Goal: Task Accomplishment & Management: Manage account settings

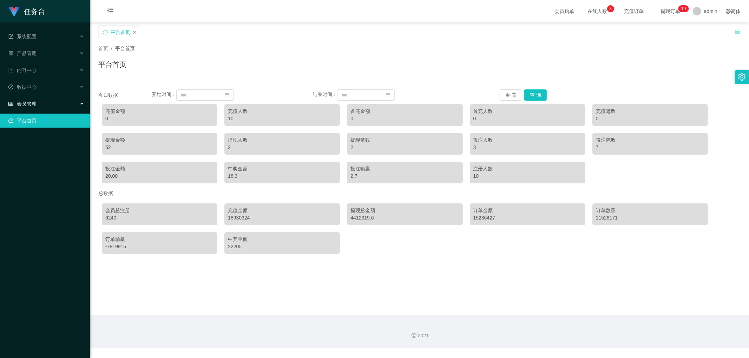
click at [57, 102] on div "会员管理" at bounding box center [45, 104] width 90 height 14
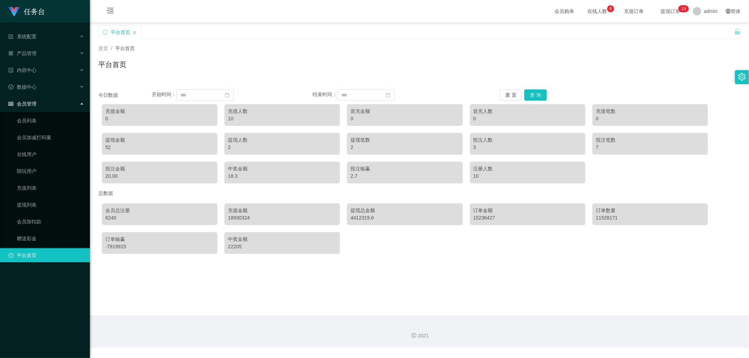
click at [57, 102] on div "会员管理" at bounding box center [45, 104] width 90 height 14
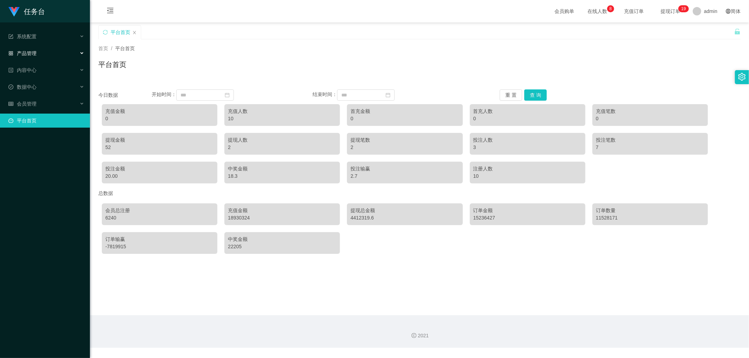
click at [60, 54] on div "产品管理" at bounding box center [45, 53] width 90 height 14
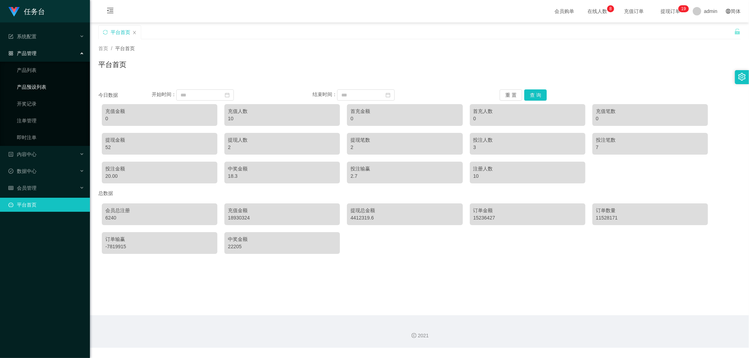
click at [52, 84] on link "产品预设列表" at bounding box center [50, 87] width 67 height 14
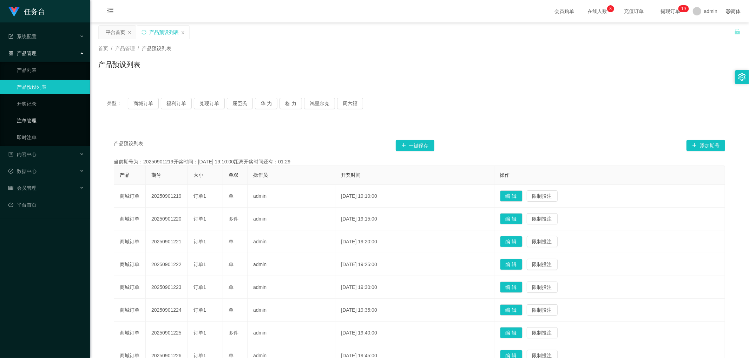
click at [38, 117] on link "注单管理" at bounding box center [50, 121] width 67 height 14
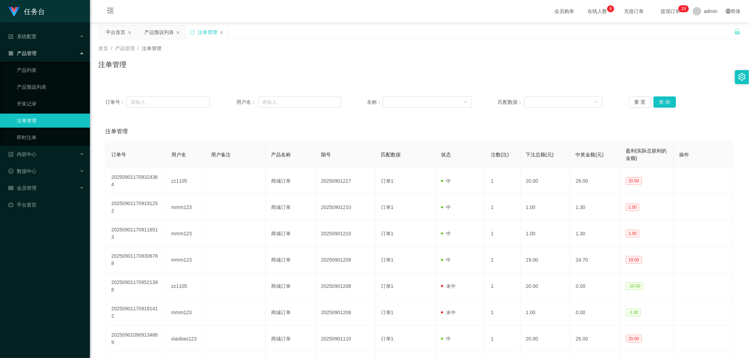
click at [59, 54] on div "产品管理" at bounding box center [45, 53] width 90 height 14
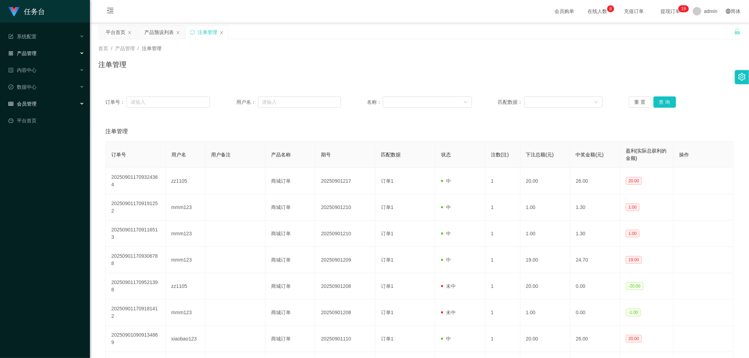
click at [59, 104] on div "会员管理" at bounding box center [45, 104] width 90 height 14
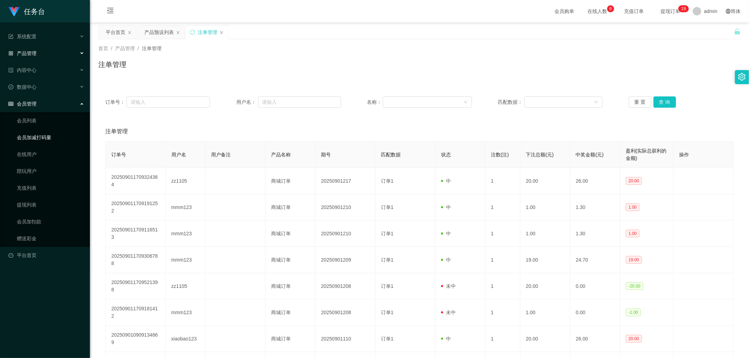
click at [53, 138] on link "会员加减打码量" at bounding box center [50, 138] width 67 height 14
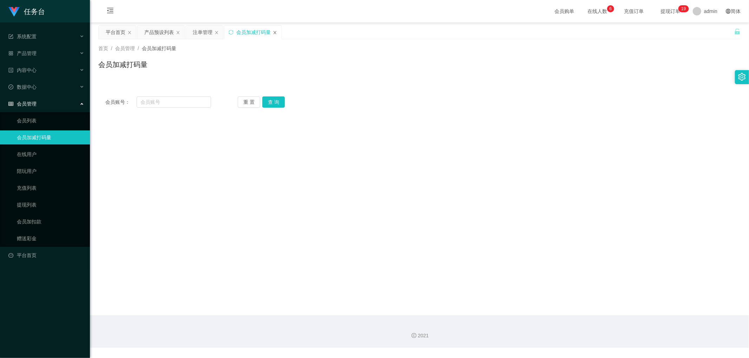
click at [275, 33] on icon "图标: close" at bounding box center [275, 32] width 3 height 3
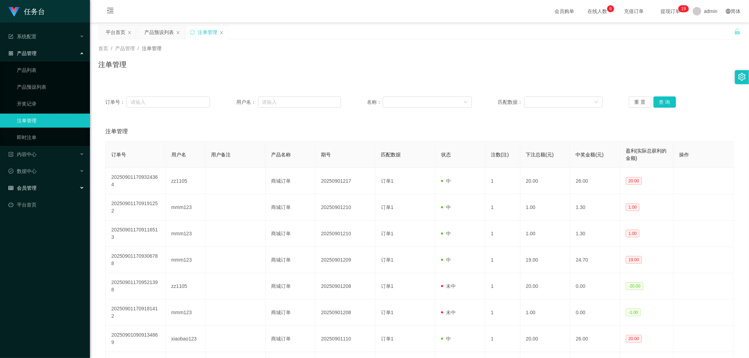
click at [56, 183] on div "会员管理" at bounding box center [45, 188] width 90 height 14
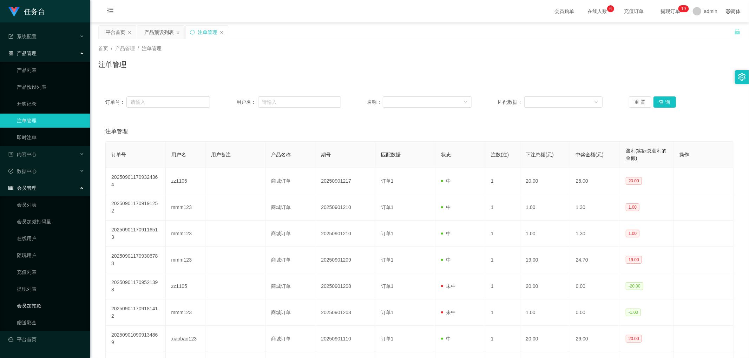
click at [37, 304] on link "会员加扣款" at bounding box center [50, 306] width 67 height 14
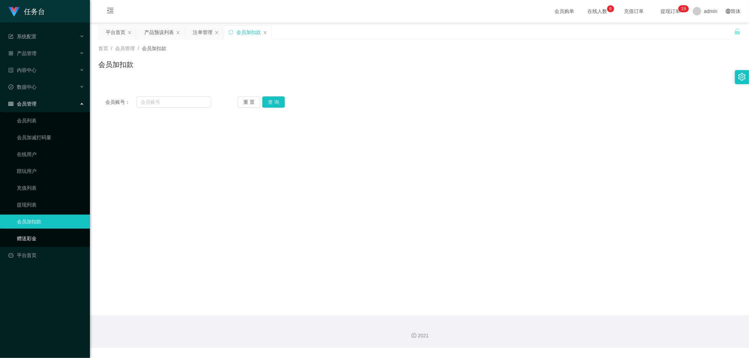
click at [52, 237] on link "赠送彩金" at bounding box center [50, 239] width 67 height 14
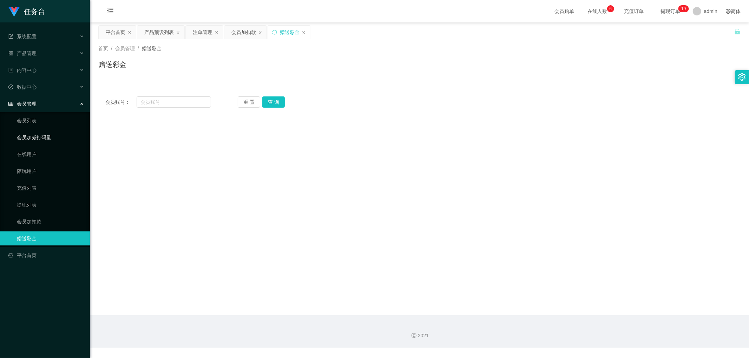
click at [65, 139] on link "会员加减打码量" at bounding box center [50, 138] width 67 height 14
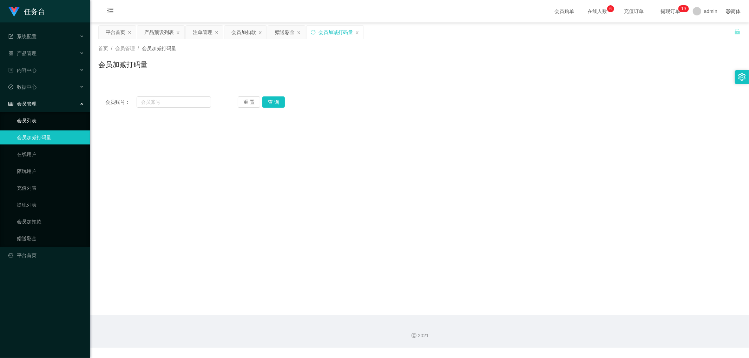
click at [60, 122] on link "会员列表" at bounding box center [50, 121] width 67 height 14
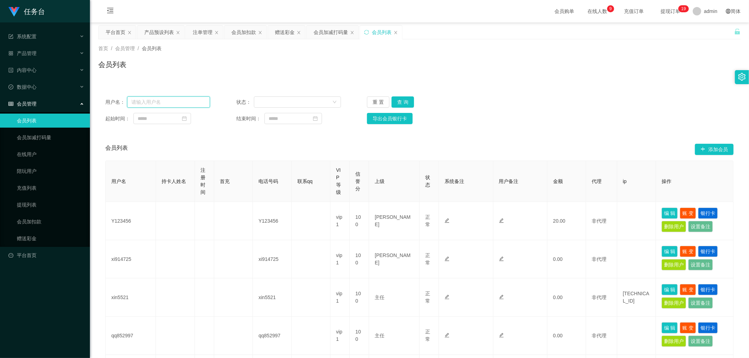
click at [186, 101] on input "text" at bounding box center [168, 102] width 83 height 11
paste input "xi914725"
click at [399, 97] on button "查 询" at bounding box center [402, 102] width 22 height 11
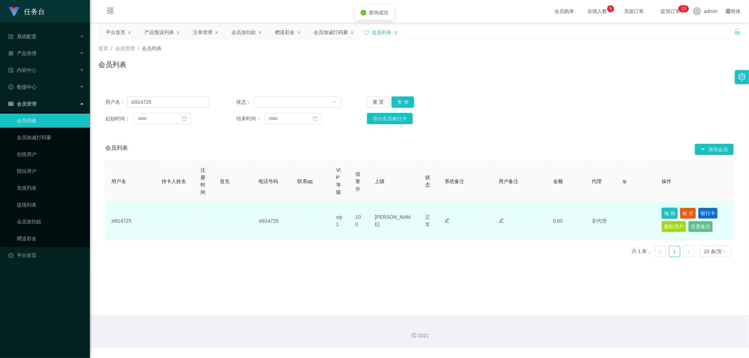
click at [668, 213] on button "编 辑" at bounding box center [669, 213] width 16 height 11
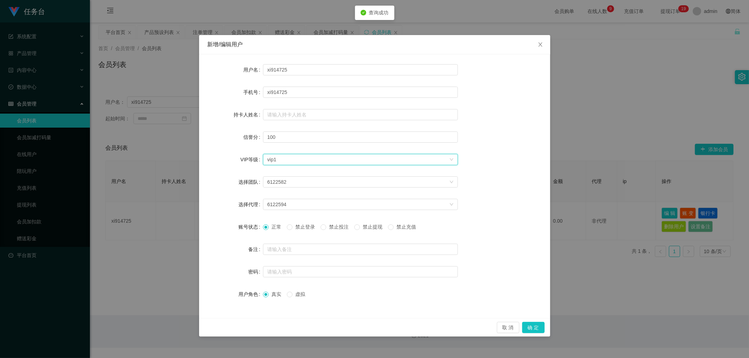
click at [333, 159] on div "选择VIP等级 vip1" at bounding box center [358, 159] width 182 height 11
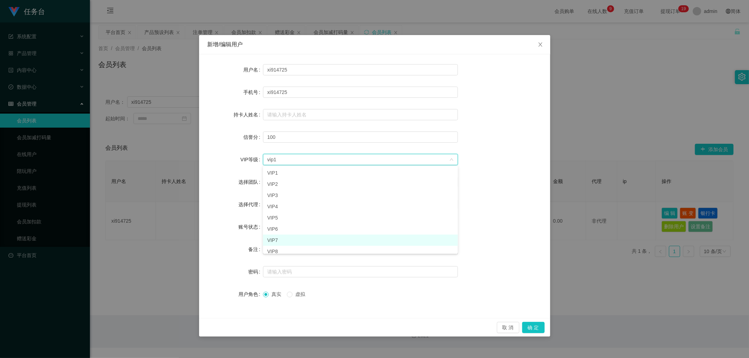
click at [305, 238] on li "VIP7" at bounding box center [360, 240] width 195 height 11
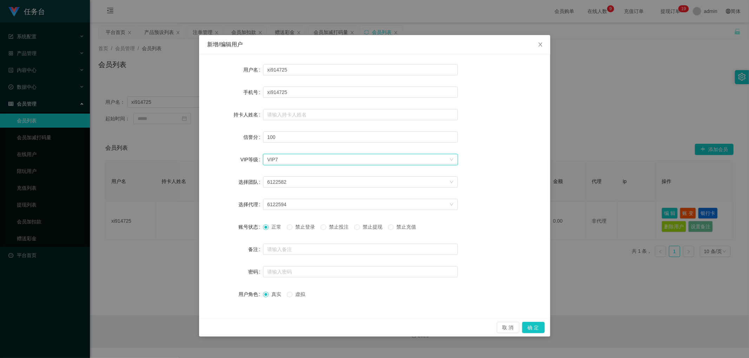
click at [394, 160] on div "选择VIP等级 VIP7" at bounding box center [358, 159] width 182 height 11
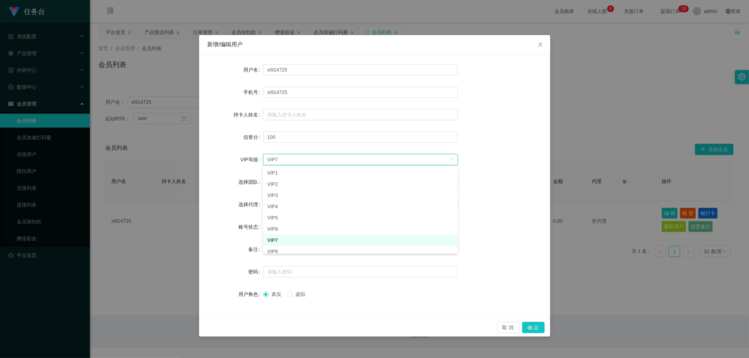
scroll to position [16, 0]
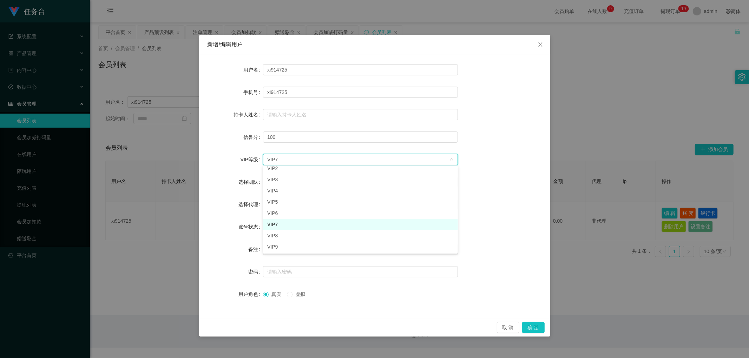
click at [378, 224] on li "VIP7" at bounding box center [360, 224] width 195 height 11
click at [535, 325] on button "确 定" at bounding box center [533, 327] width 22 height 11
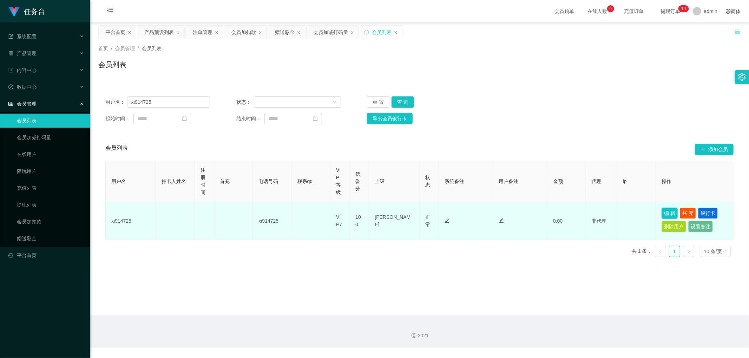
click at [667, 212] on button "编 辑" at bounding box center [669, 213] width 16 height 11
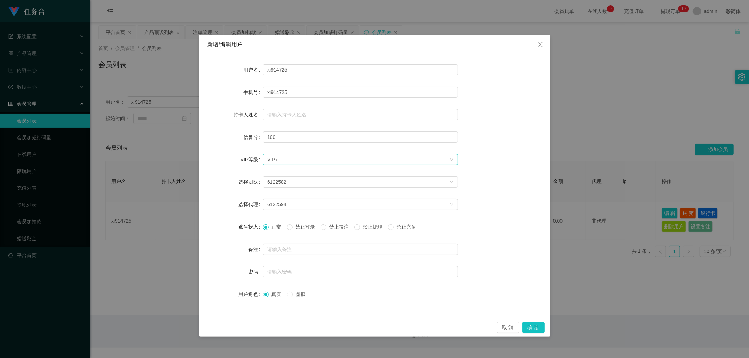
click at [376, 159] on div "选择VIP等级 VIP7" at bounding box center [358, 159] width 182 height 11
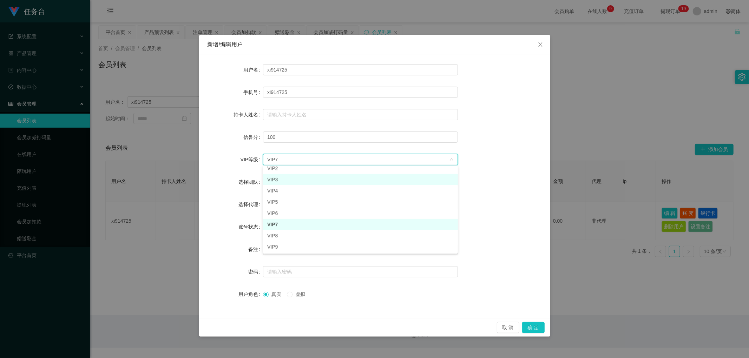
scroll to position [12, 0]
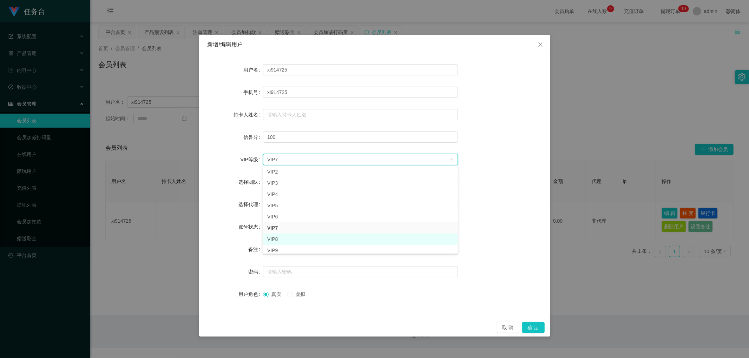
click at [305, 239] on li "VIP8" at bounding box center [360, 239] width 195 height 11
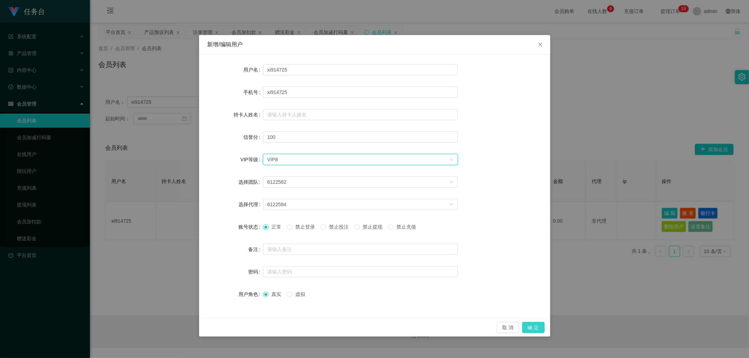
click at [536, 323] on button "确 定" at bounding box center [533, 327] width 22 height 11
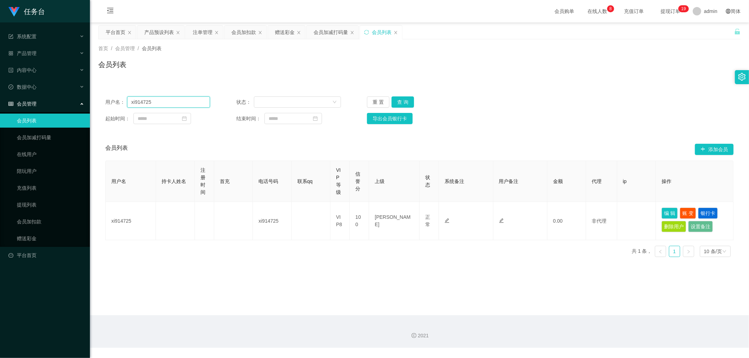
click at [193, 103] on input "xi914725" at bounding box center [168, 102] width 83 height 11
paste input "qq852996"
type input "qq852996"
click at [401, 100] on button "查 询" at bounding box center [402, 102] width 22 height 11
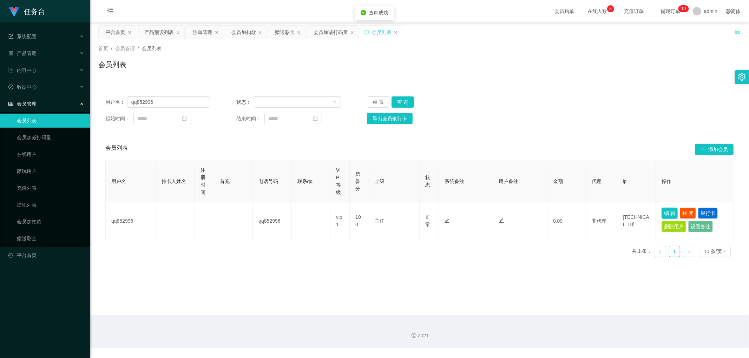
click at [667, 211] on button "编 辑" at bounding box center [669, 213] width 16 height 11
type input "qq852996"
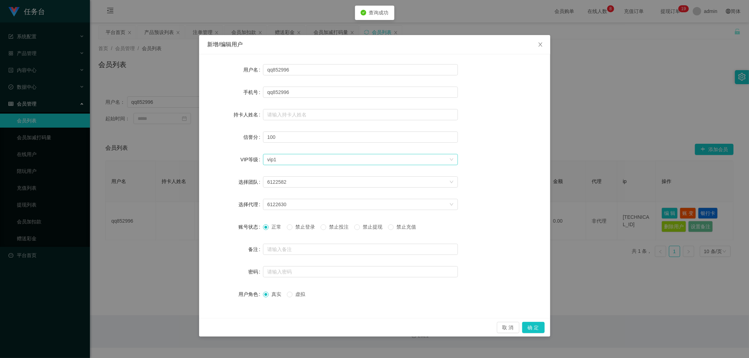
click at [336, 158] on div "选择VIP等级 vip1" at bounding box center [358, 159] width 182 height 11
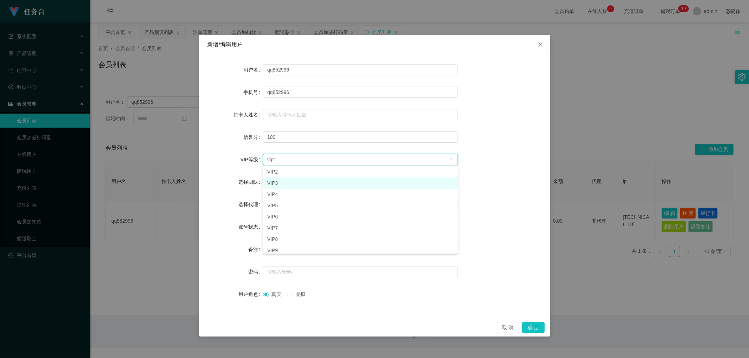
click at [323, 185] on li "VIP3" at bounding box center [360, 183] width 195 height 11
click at [534, 325] on button "确 定" at bounding box center [533, 327] width 22 height 11
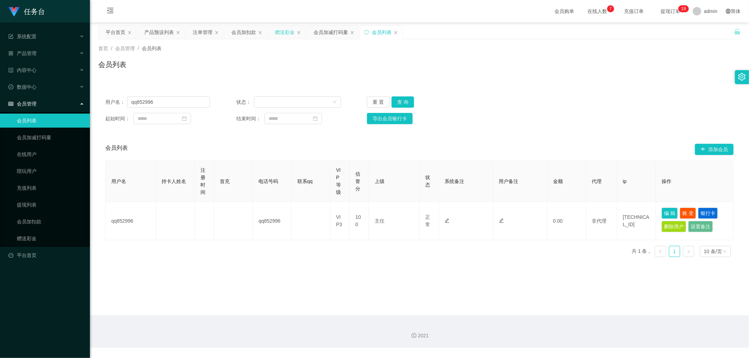
click at [282, 35] on div "赠送彩金" at bounding box center [285, 32] width 20 height 13
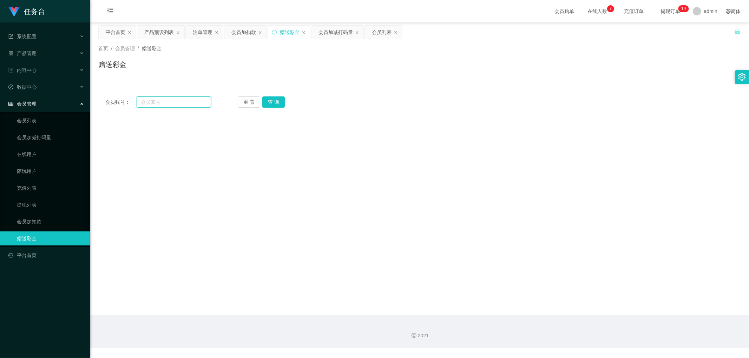
click at [175, 100] on input "text" at bounding box center [174, 102] width 75 height 11
paste input "zz1105"
type input "zz1105"
click at [279, 100] on button "查 询" at bounding box center [273, 102] width 22 height 11
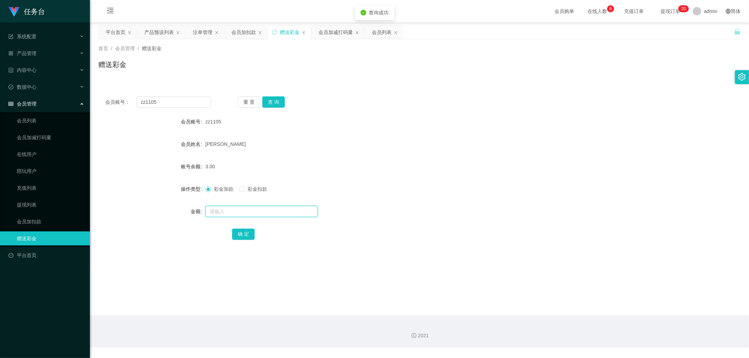
click at [239, 213] on input "text" at bounding box center [261, 211] width 112 height 11
type input "97"
click at [246, 230] on button "确 定" at bounding box center [243, 234] width 22 height 11
click at [399, 218] on div at bounding box center [392, 212] width 375 height 14
click at [184, 99] on input "zz1105" at bounding box center [174, 102] width 75 height 11
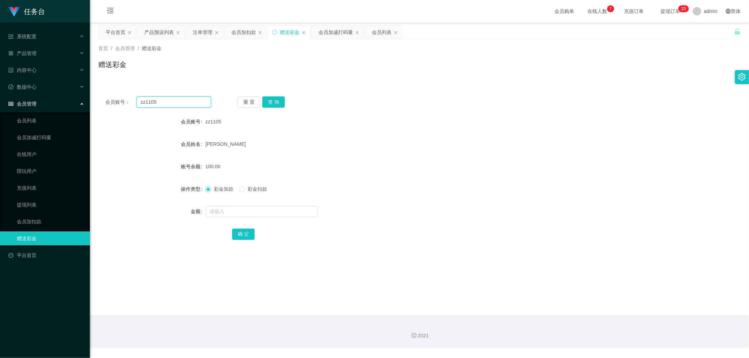
click at [184, 99] on input "zz1105" at bounding box center [174, 102] width 75 height 11
drag, startPoint x: 197, startPoint y: 34, endPoint x: 202, endPoint y: 34, distance: 4.2
click at [197, 34] on div "注单管理" at bounding box center [203, 32] width 20 height 13
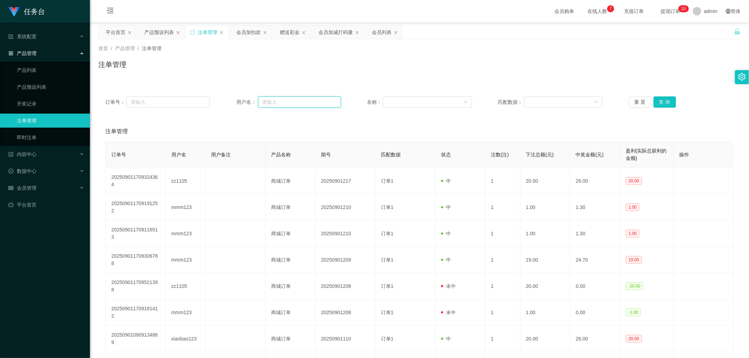
drag, startPoint x: 281, startPoint y: 103, endPoint x: 299, endPoint y: 107, distance: 18.7
click at [281, 103] on input "text" at bounding box center [299, 102] width 83 height 11
paste input "zz1105"
type input "zz1105"
click at [657, 104] on button "查 询" at bounding box center [664, 102] width 22 height 11
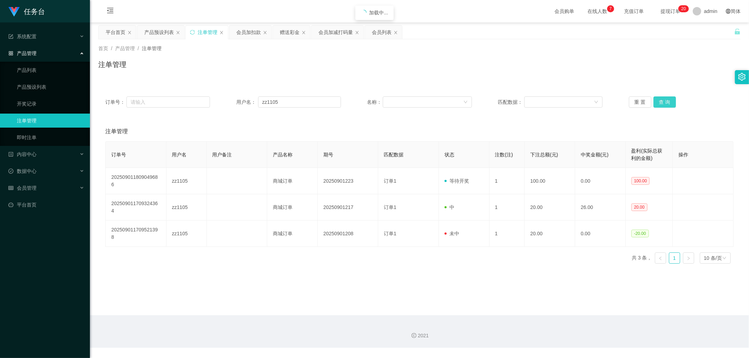
click at [661, 102] on button "查 询" at bounding box center [664, 102] width 22 height 11
click at [169, 33] on div "产品预设列表" at bounding box center [158, 32] width 29 height 13
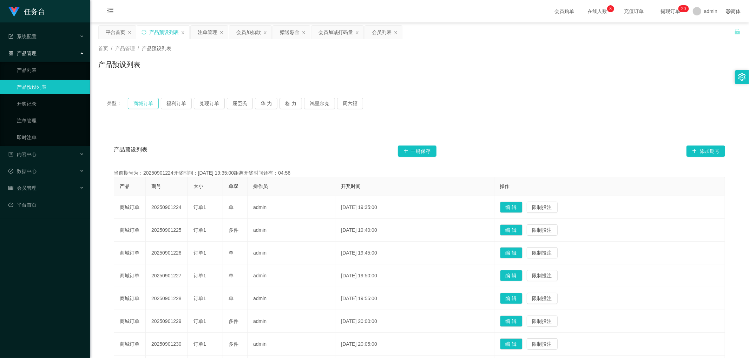
click at [145, 103] on button "商城订单" at bounding box center [143, 103] width 31 height 11
click at [205, 37] on div "注单管理" at bounding box center [208, 32] width 20 height 13
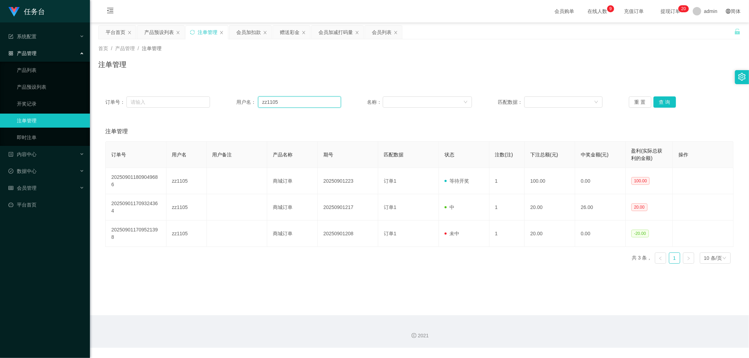
click at [291, 103] on input "zz1105" at bounding box center [299, 102] width 83 height 11
click at [374, 33] on div "会员列表" at bounding box center [382, 32] width 20 height 13
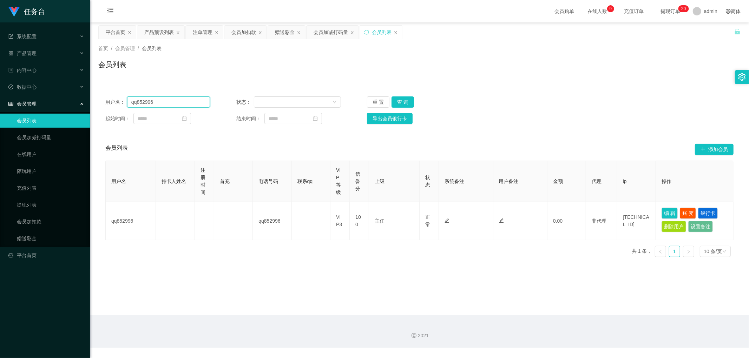
click at [173, 105] on input "qq852996" at bounding box center [168, 102] width 83 height 11
paste input "zz1105"
type input "zz1105"
drag, startPoint x: 406, startPoint y: 103, endPoint x: 413, endPoint y: 101, distance: 7.6
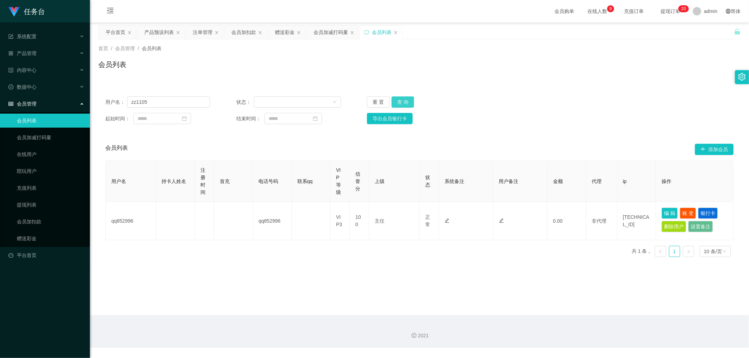
click at [406, 103] on button "查 询" at bounding box center [402, 102] width 22 height 11
click at [520, 122] on div "起始时间： 结束时间： 导出会员银行卡" at bounding box center [419, 118] width 628 height 11
click at [178, 103] on input "zz1105" at bounding box center [168, 102] width 83 height 11
click at [39, 207] on link "提现列表" at bounding box center [50, 205] width 67 height 14
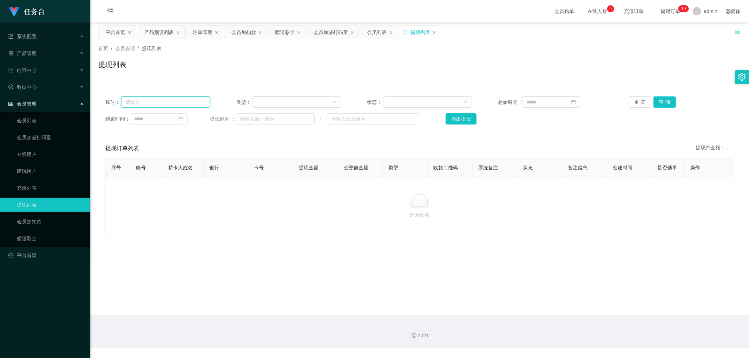
click at [176, 103] on input "text" at bounding box center [165, 102] width 89 height 11
paste input "zz1105"
type input "zz1105"
click at [664, 100] on button "查 询" at bounding box center [664, 102] width 22 height 11
click at [434, 34] on icon "图标: close" at bounding box center [434, 33] width 4 height 4
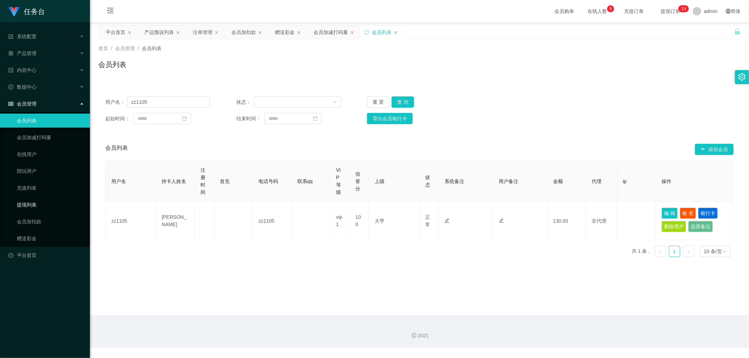
click at [43, 205] on link "提现列表" at bounding box center [50, 205] width 67 height 14
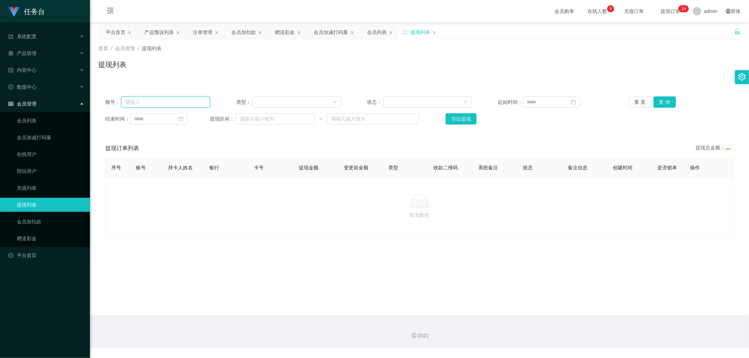
click at [176, 103] on input "text" at bounding box center [165, 102] width 89 height 11
paste input "zz1105"
type input "zz1105"
click at [665, 103] on button "查 询" at bounding box center [664, 102] width 22 height 11
click at [640, 102] on button "重 置" at bounding box center [640, 102] width 22 height 11
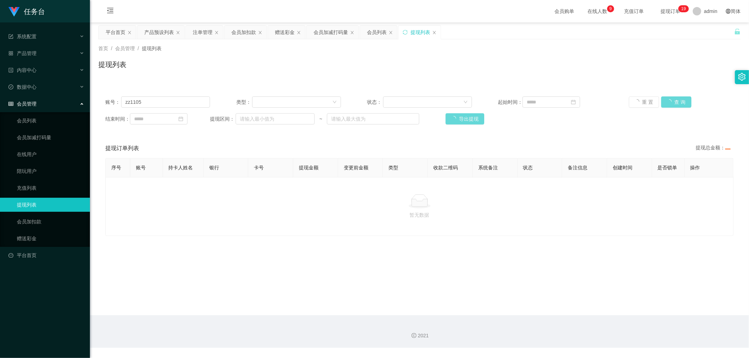
click at [643, 102] on div "重 置 查 询" at bounding box center [681, 102] width 105 height 11
click at [407, 33] on icon "图标: sync" at bounding box center [405, 32] width 5 height 5
click at [665, 103] on button "查 询" at bounding box center [664, 102] width 22 height 11
click at [288, 33] on div "赠送彩金" at bounding box center [285, 32] width 20 height 13
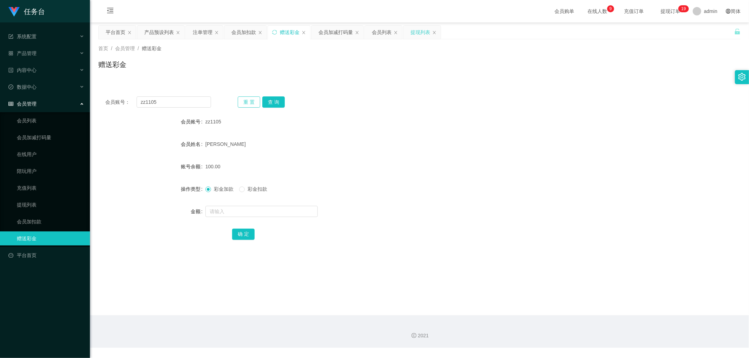
click at [240, 102] on button "重 置" at bounding box center [249, 102] width 22 height 11
click at [199, 102] on input "text" at bounding box center [174, 102] width 75 height 11
paste input "Y123456"
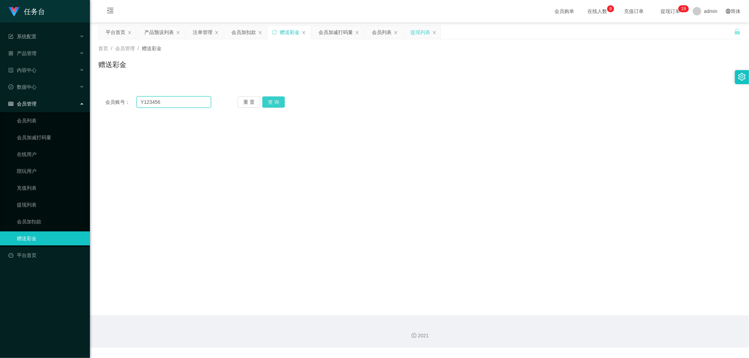
type input "Y123456"
click at [270, 102] on button "查 询" at bounding box center [273, 102] width 22 height 11
click at [274, 32] on icon "图标: sync" at bounding box center [274, 32] width 5 height 5
click at [183, 105] on input "text" at bounding box center [174, 102] width 75 height 11
paste input "Y123456"
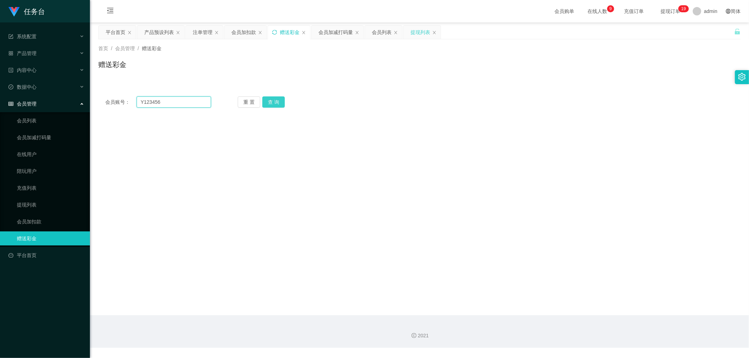
type input "Y123456"
click at [273, 100] on button "查 询" at bounding box center [273, 102] width 22 height 11
click at [419, 37] on div "提现列表" at bounding box center [420, 32] width 20 height 13
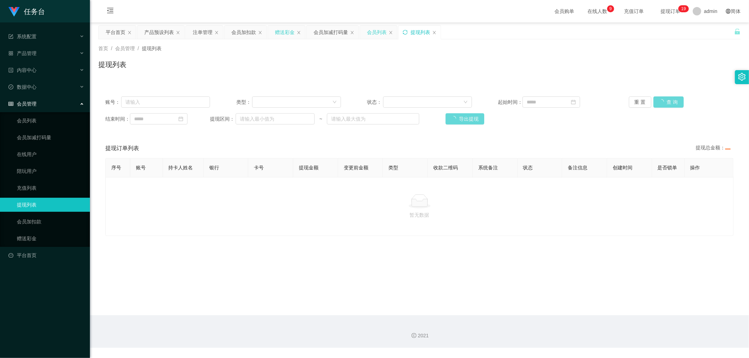
click at [373, 34] on div "会员列表" at bounding box center [377, 32] width 20 height 13
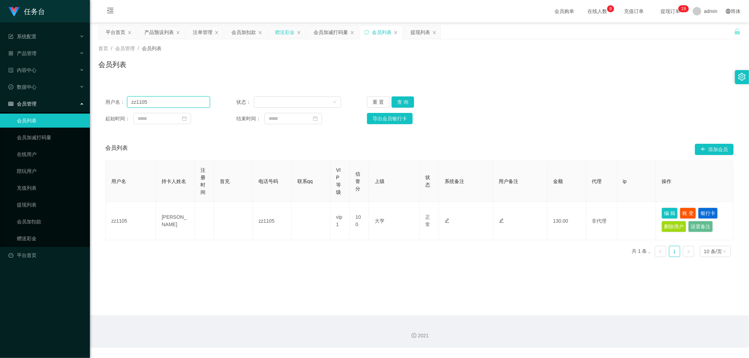
click at [175, 103] on input "zz1105" at bounding box center [168, 102] width 83 height 11
click at [175, 102] on input "zz1105" at bounding box center [168, 102] width 83 height 11
paste input "Y123456"
click at [180, 104] on input "zz1105Y123456" at bounding box center [168, 102] width 83 height 11
click at [180, 102] on input "zz1105Y123456" at bounding box center [168, 102] width 83 height 11
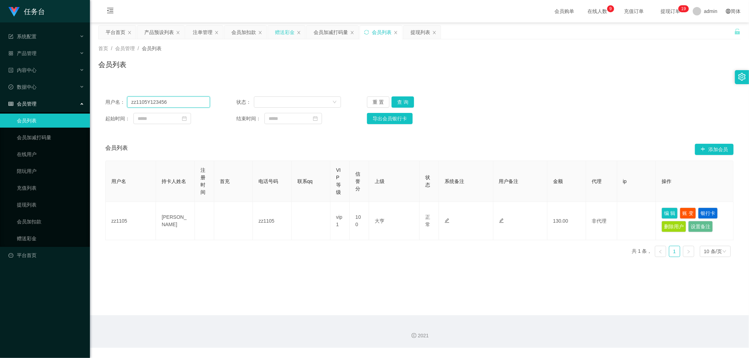
click at [180, 102] on input "zz1105Y123456" at bounding box center [168, 102] width 83 height 11
paste input "text"
type input "Y123456"
click at [403, 100] on button "查 询" at bounding box center [402, 102] width 22 height 11
click at [368, 32] on icon "图标: sync" at bounding box center [366, 32] width 5 height 5
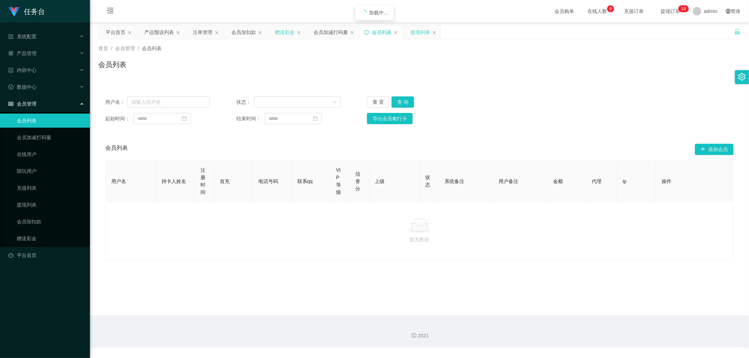
click at [419, 35] on div "提现列表" at bounding box center [420, 32] width 20 height 13
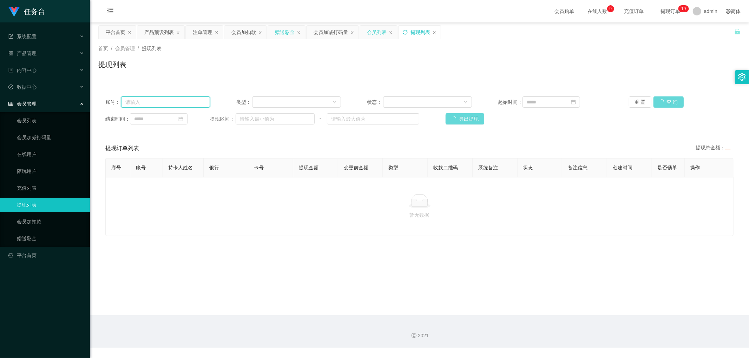
click at [191, 105] on input "text" at bounding box center [165, 102] width 89 height 11
click at [436, 32] on icon "图标: close" at bounding box center [434, 33] width 4 height 4
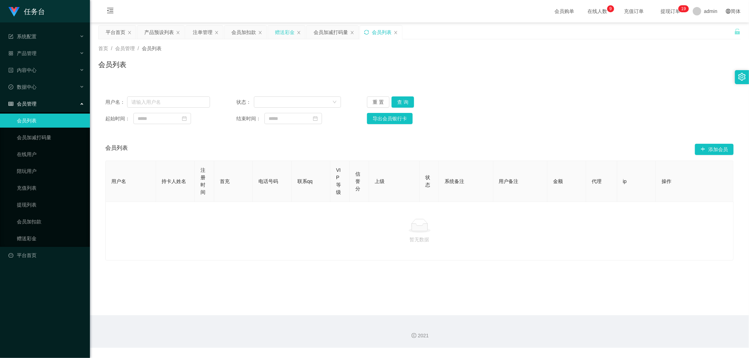
click at [284, 36] on div "赠送彩金" at bounding box center [285, 32] width 20 height 13
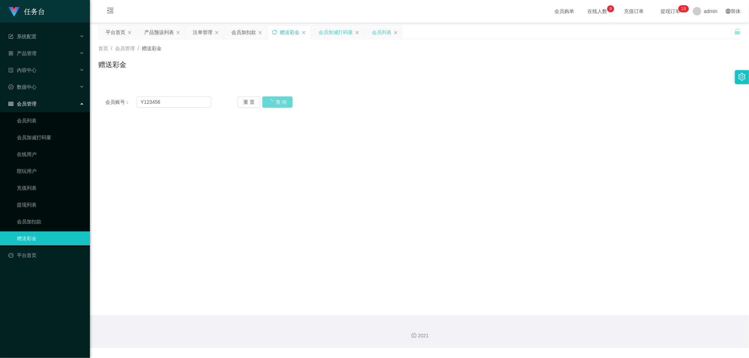
click at [329, 31] on div "会员加减打码量" at bounding box center [335, 32] width 34 height 13
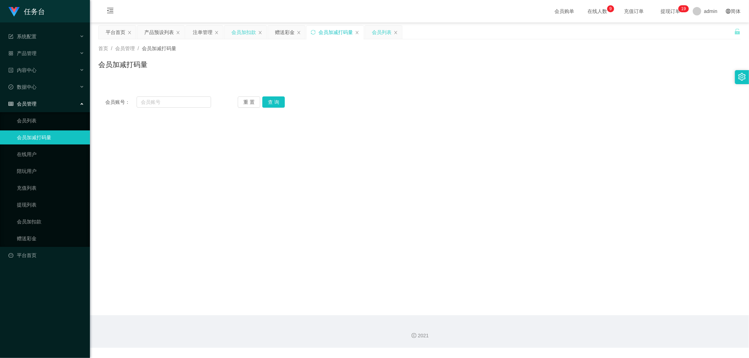
click at [245, 35] on div "会员加扣款" at bounding box center [243, 32] width 25 height 13
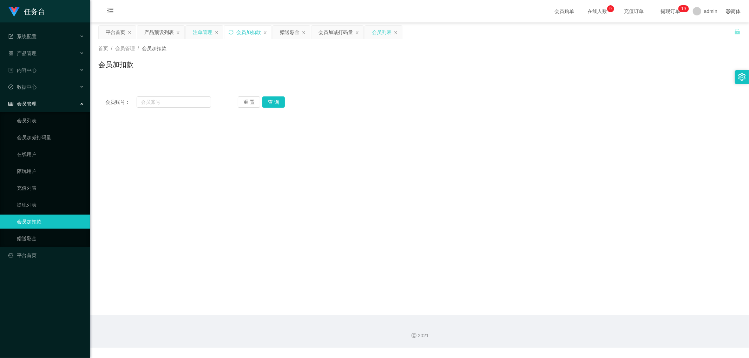
click at [205, 33] on div "注单管理" at bounding box center [203, 32] width 20 height 13
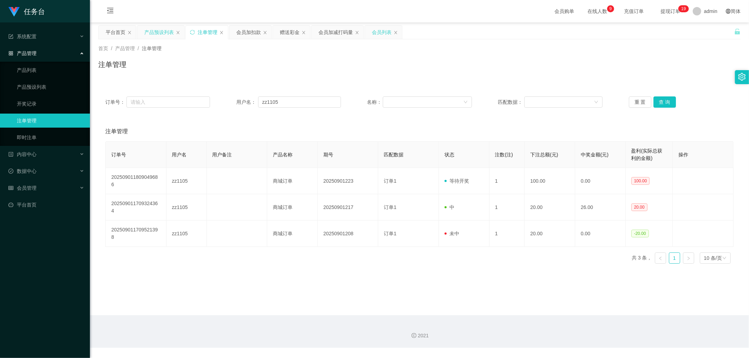
click at [162, 34] on div "产品预设列表" at bounding box center [158, 32] width 29 height 13
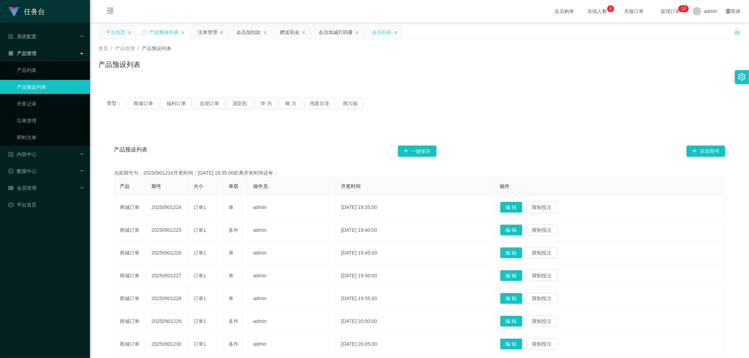
click at [112, 34] on div "平台首页" at bounding box center [116, 32] width 20 height 13
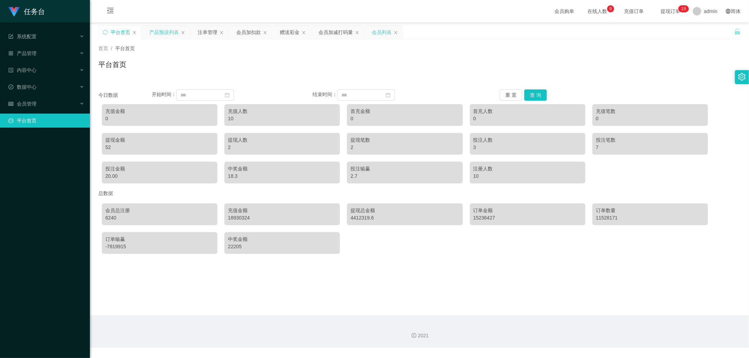
click at [157, 33] on div "产品预设列表" at bounding box center [163, 32] width 29 height 13
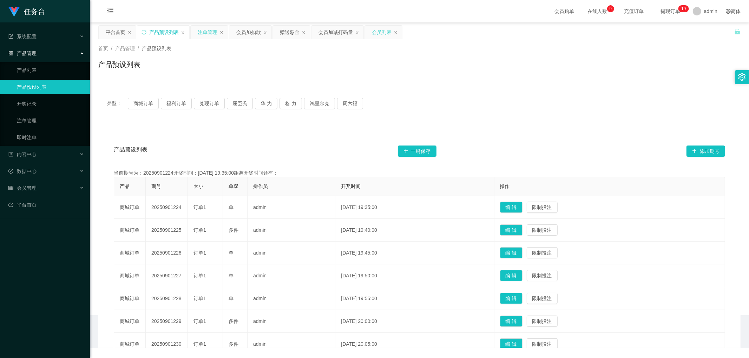
click at [199, 32] on div "注单管理" at bounding box center [208, 32] width 20 height 13
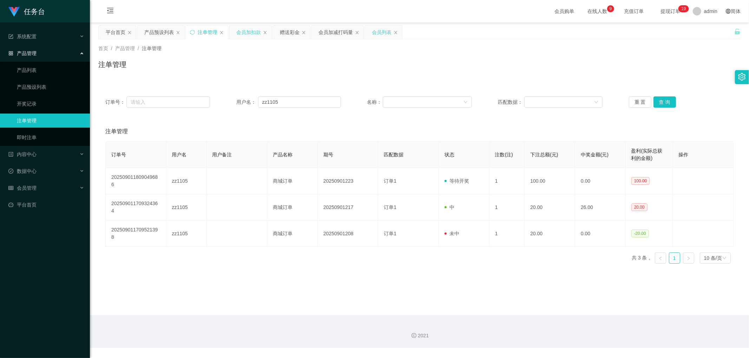
click at [244, 31] on div "会员加扣款" at bounding box center [248, 32] width 25 height 13
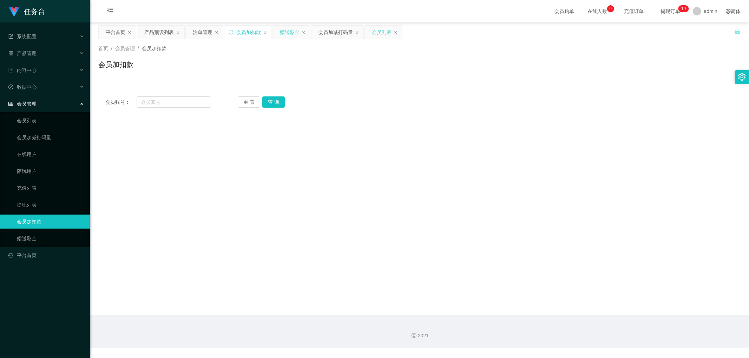
click at [287, 29] on div "赠送彩金" at bounding box center [290, 32] width 20 height 13
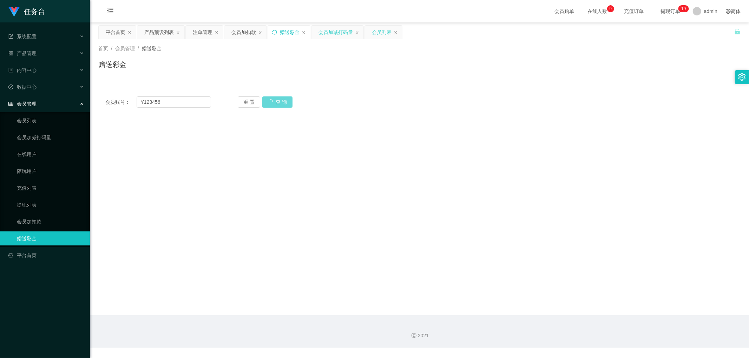
click at [327, 29] on div "会员加减打码量" at bounding box center [335, 32] width 34 height 13
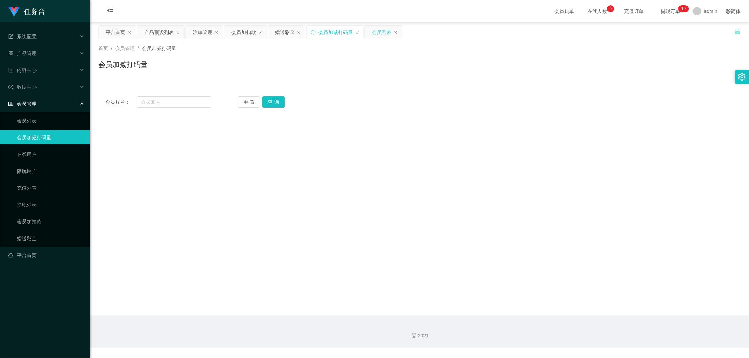
click at [383, 30] on div "会员列表" at bounding box center [382, 32] width 20 height 13
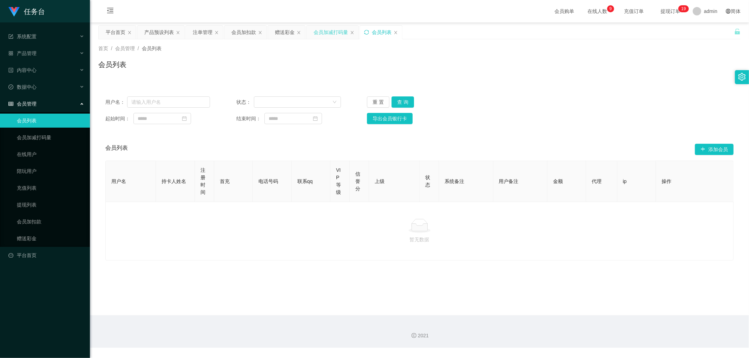
click at [327, 33] on div "会员加减打码量" at bounding box center [331, 32] width 34 height 13
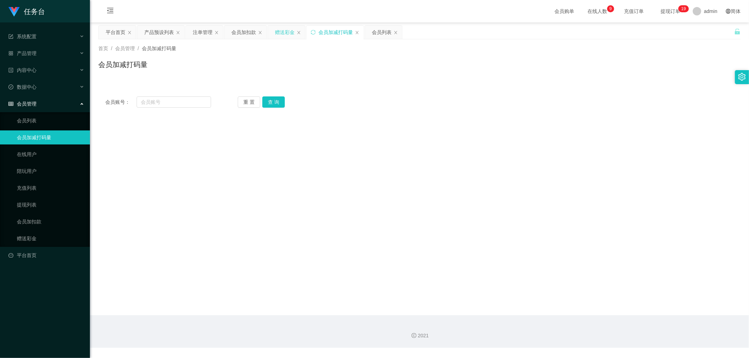
click at [283, 32] on div "赠送彩金" at bounding box center [285, 32] width 20 height 13
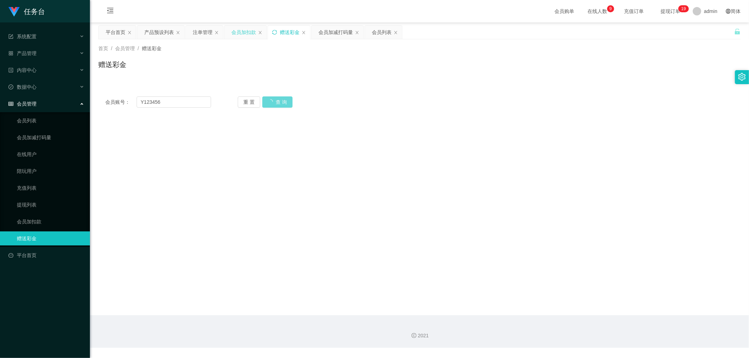
click at [244, 33] on div "会员加扣款" at bounding box center [243, 32] width 25 height 13
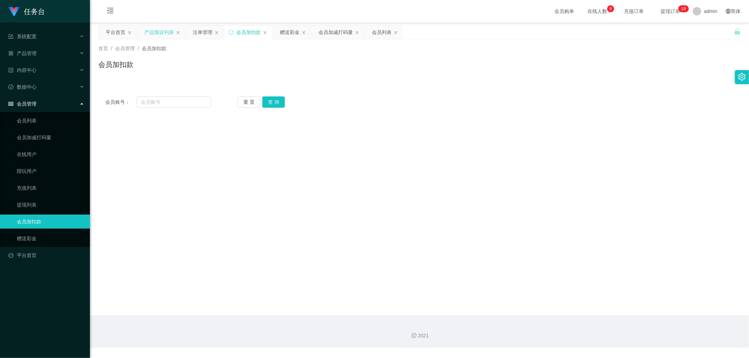
drag, startPoint x: 200, startPoint y: 32, endPoint x: 157, endPoint y: 33, distance: 42.8
click at [199, 32] on div "注单管理" at bounding box center [203, 32] width 20 height 13
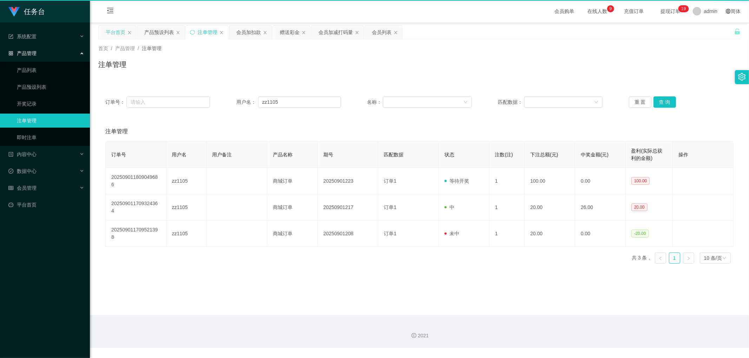
click at [154, 33] on div "产品预设列表" at bounding box center [158, 32] width 29 height 13
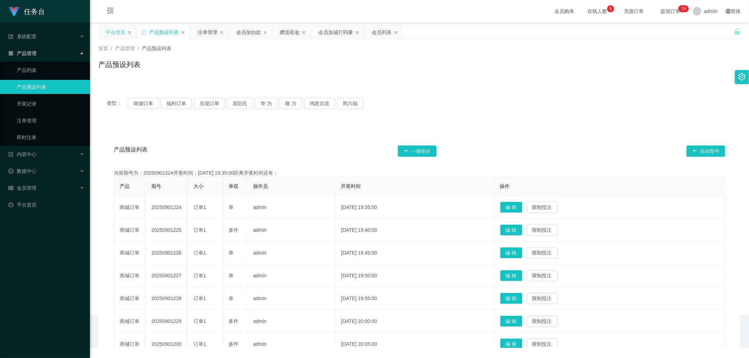
click at [118, 34] on div "平台首页" at bounding box center [116, 32] width 20 height 13
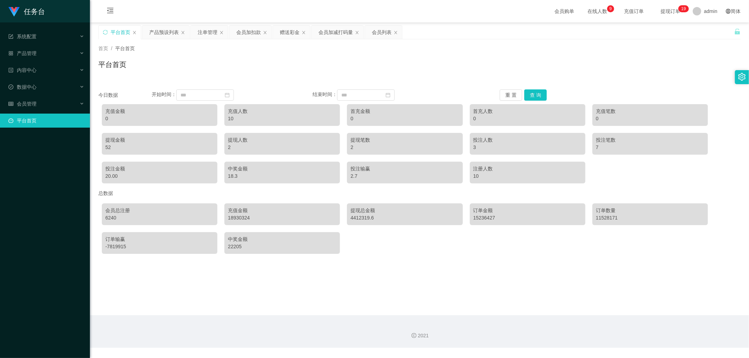
click at [361, 69] on div "平台首页" at bounding box center [419, 67] width 642 height 16
click at [536, 93] on button "查 询" at bounding box center [535, 95] width 22 height 11
click at [53, 109] on div "会员管理" at bounding box center [45, 104] width 90 height 14
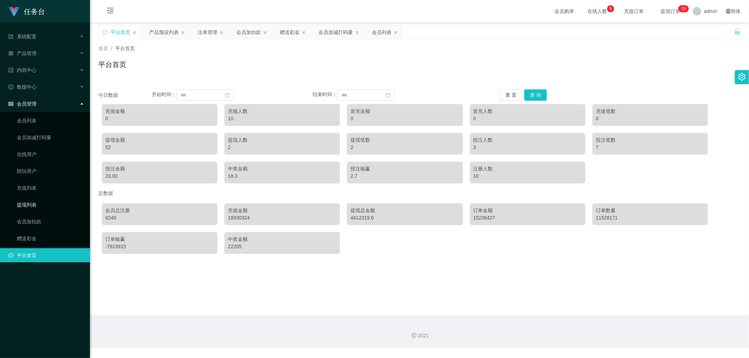
click at [45, 202] on link "提现列表" at bounding box center [50, 205] width 67 height 14
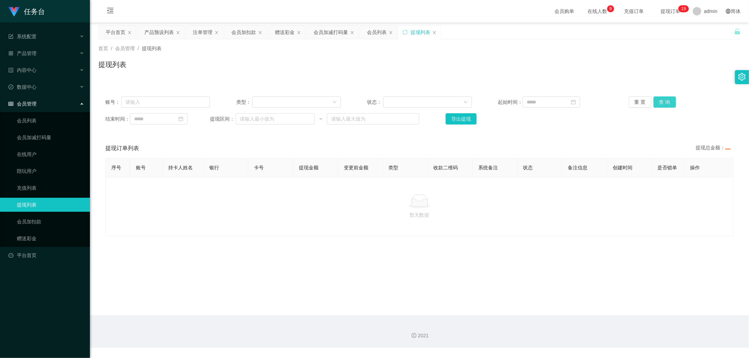
click at [665, 102] on button "查 询" at bounding box center [664, 102] width 22 height 11
click at [664, 102] on div "重 置 查 询" at bounding box center [681, 102] width 105 height 11
